Goal: Use online tool/utility: Use online tool/utility

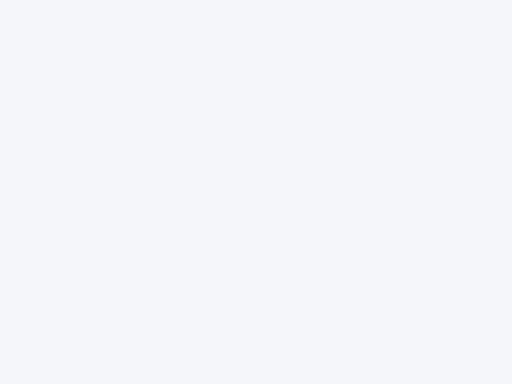
click at [256, 192] on div at bounding box center [256, 192] width 512 height 384
